Goal: Navigation & Orientation: Find specific page/section

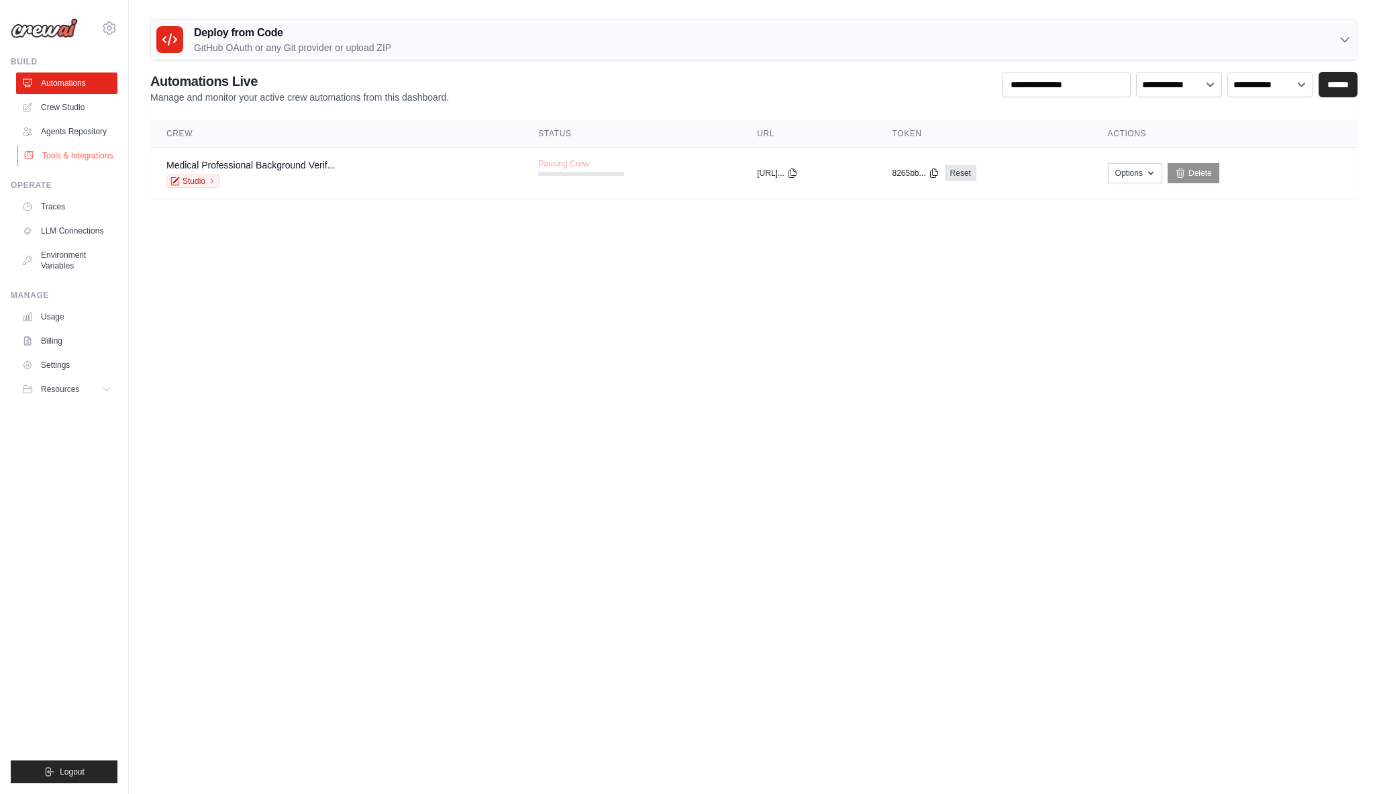
click at [72, 157] on link "Tools & Integrations" at bounding box center [67, 155] width 101 height 21
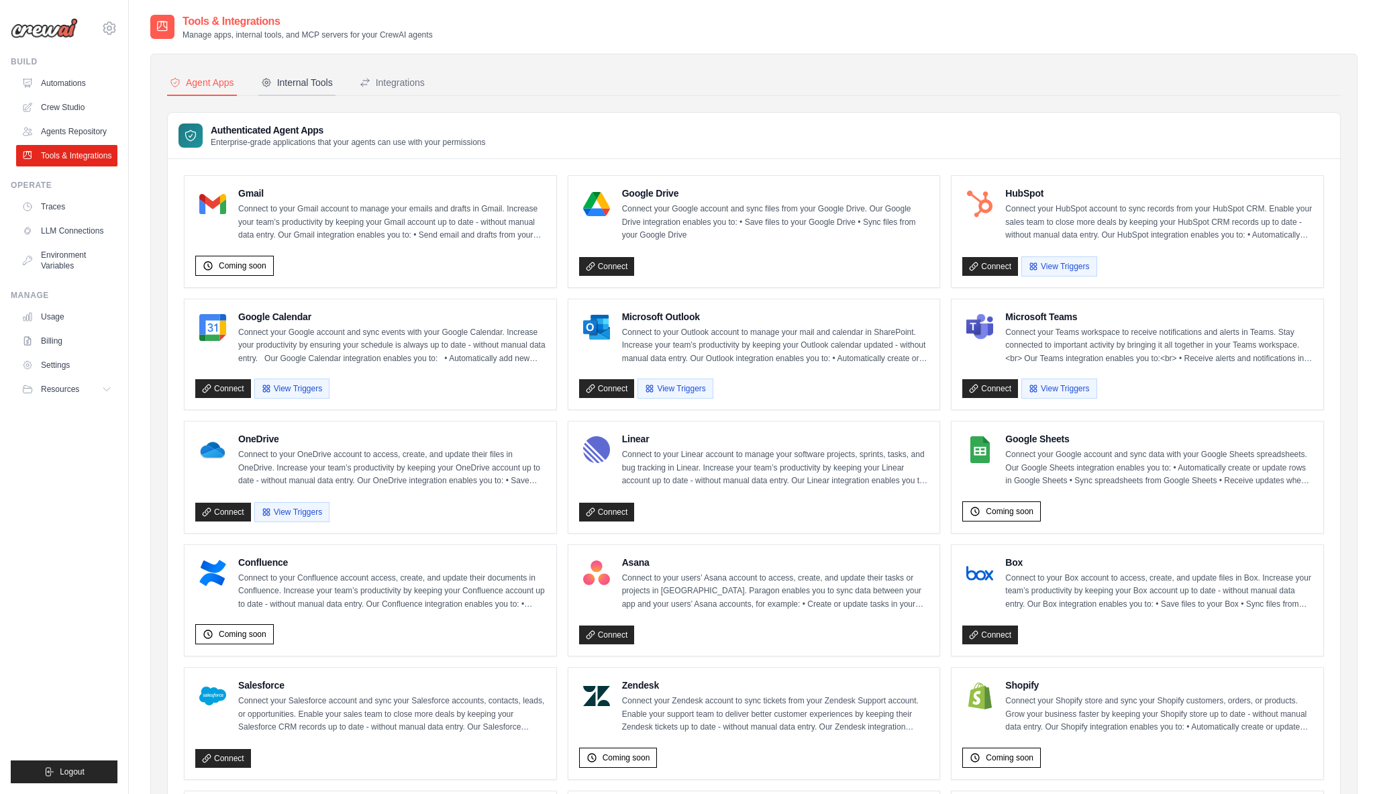
click at [300, 85] on div "Internal Tools" at bounding box center [297, 82] width 72 height 13
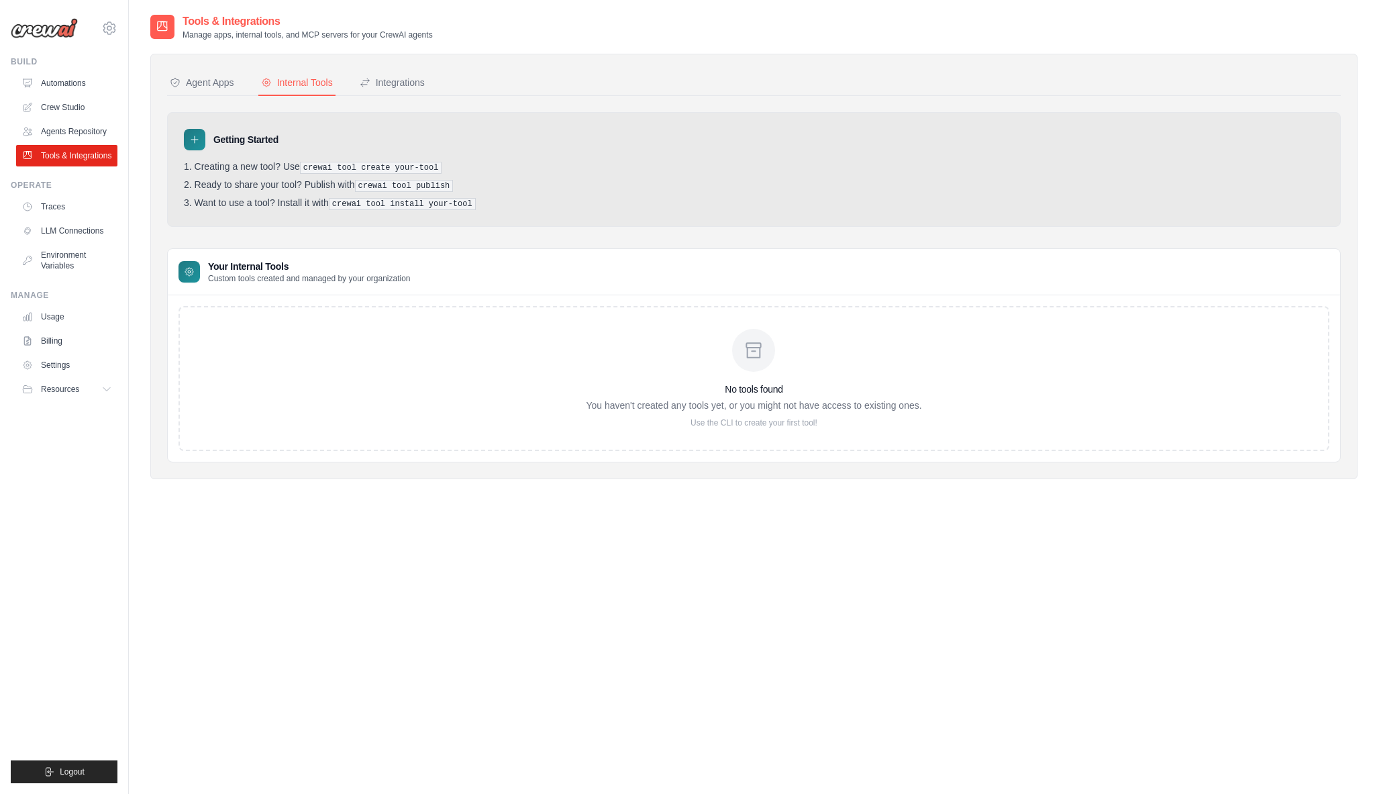
drag, startPoint x: 384, startPoint y: 84, endPoint x: 346, endPoint y: 84, distance: 38.3
click at [384, 84] on div "Integrations" at bounding box center [392, 82] width 65 height 13
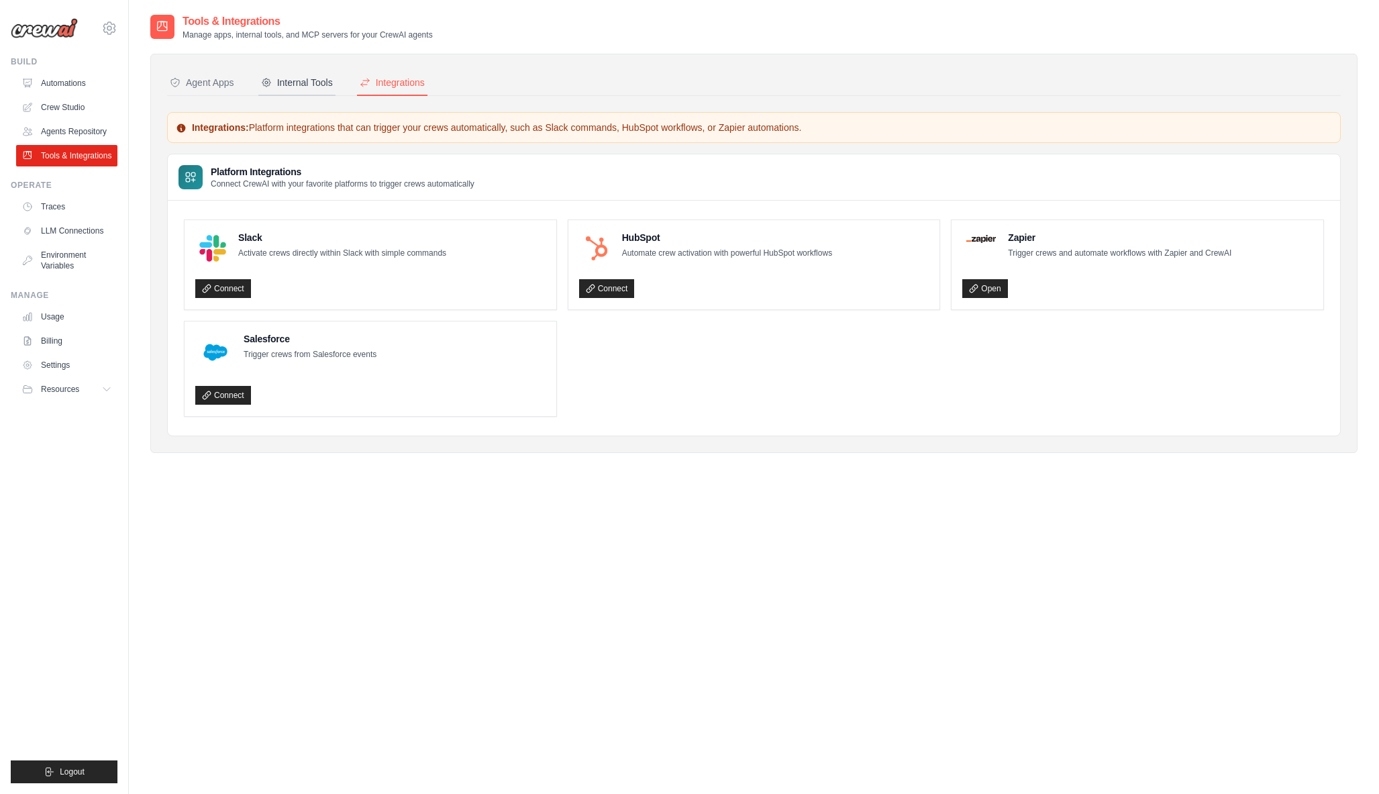
click at [287, 87] on div "Internal Tools" at bounding box center [297, 82] width 72 height 13
